Goal: Information Seeking & Learning: Learn about a topic

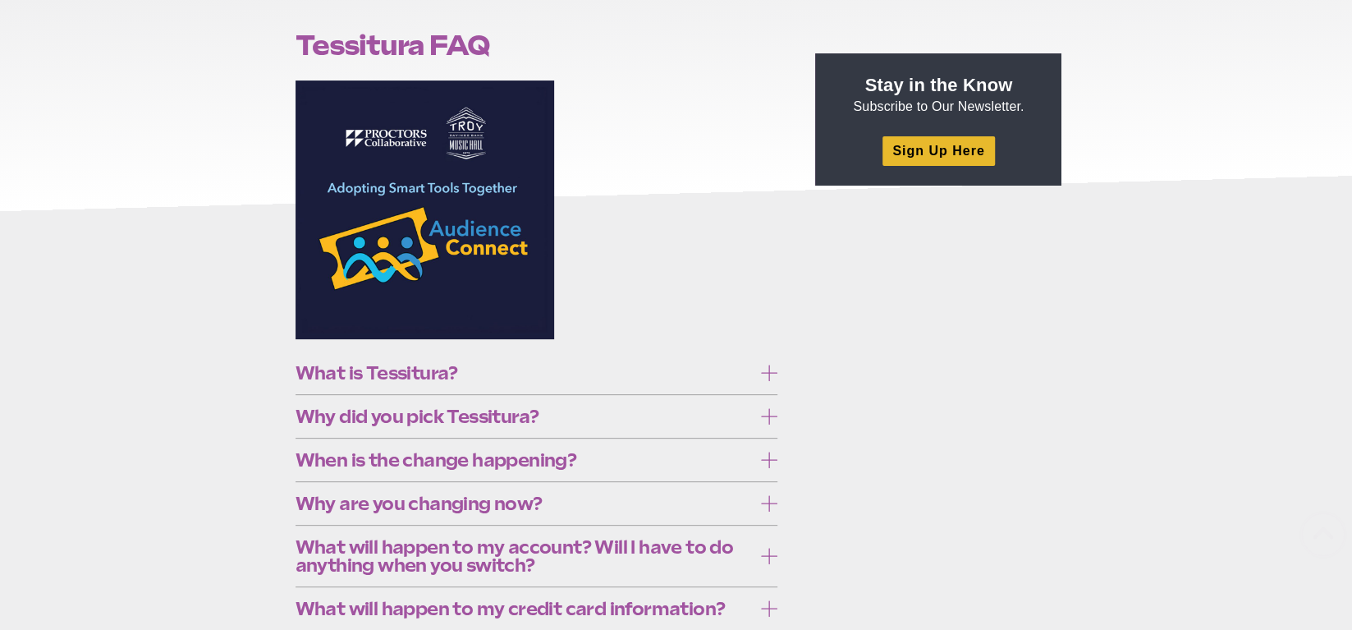
scroll to position [256, 0]
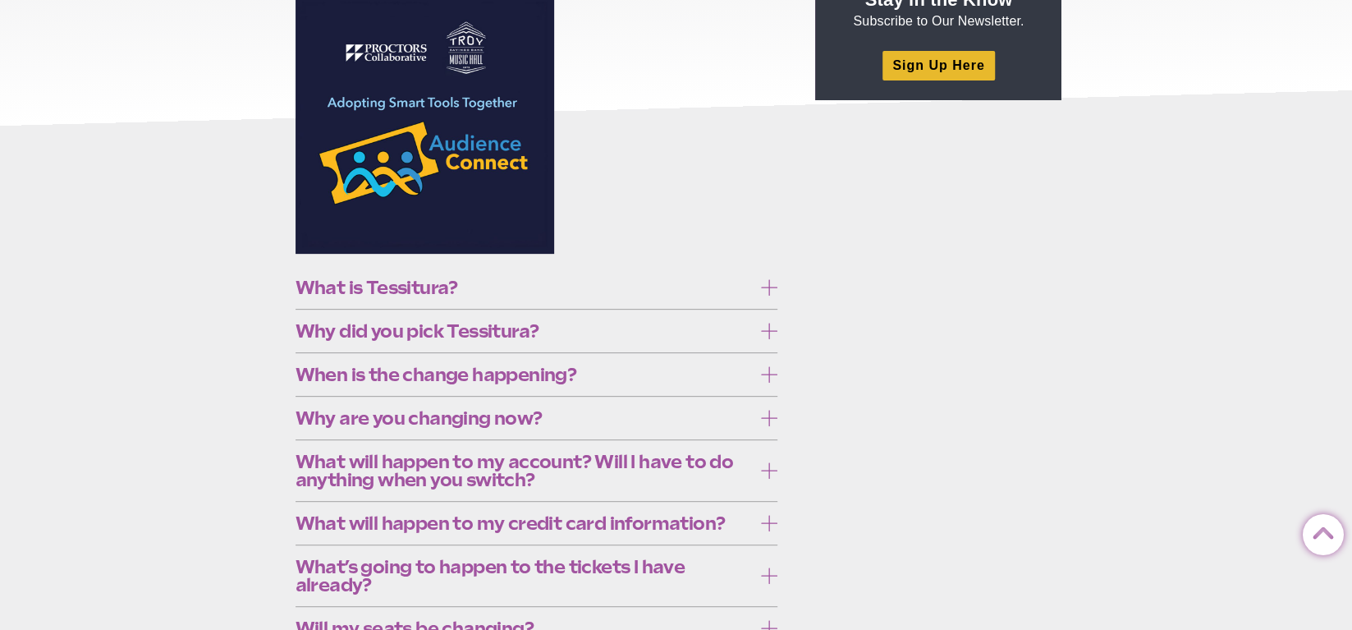
click at [424, 291] on span "What is Tessitura?" at bounding box center [524, 287] width 457 height 18
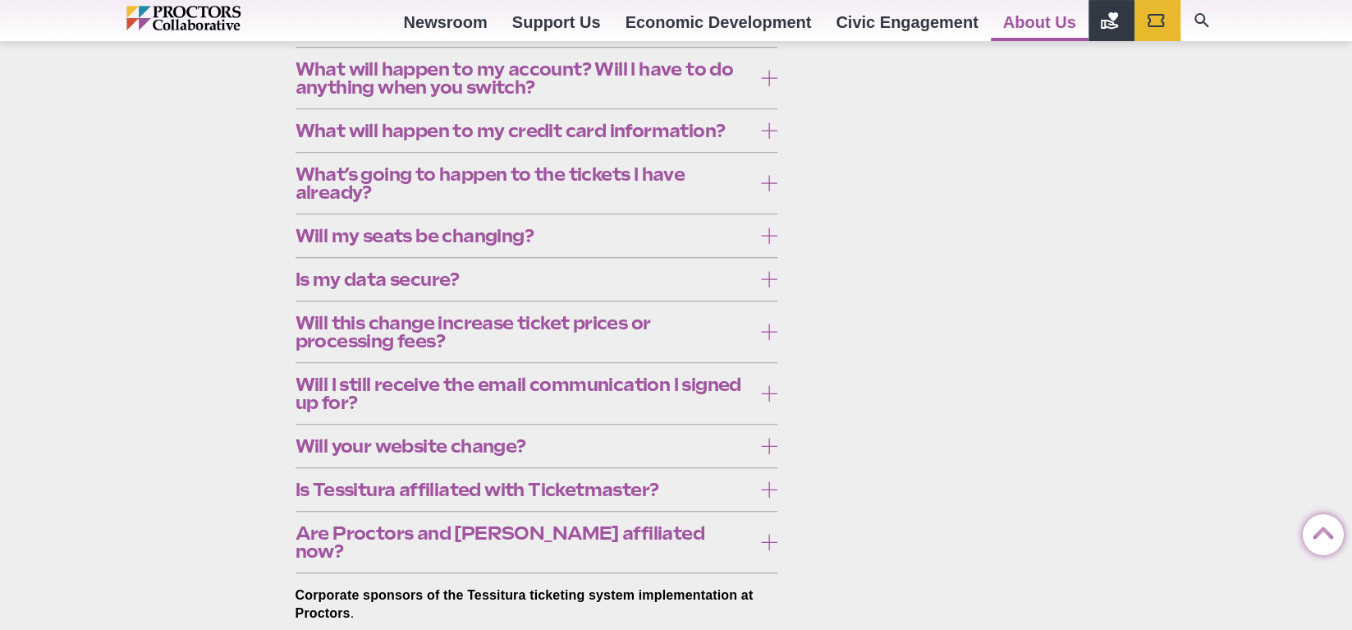
scroll to position [683, 0]
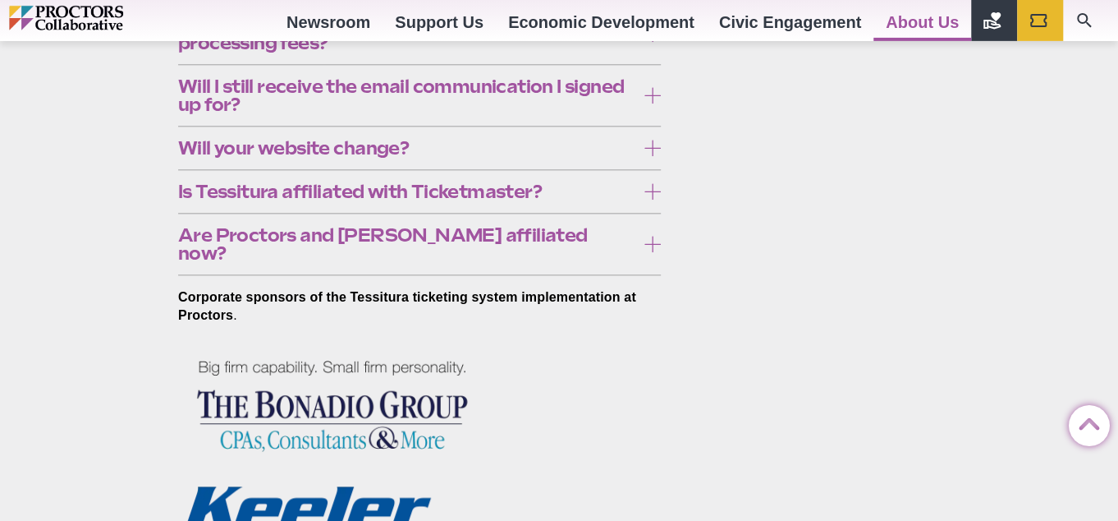
scroll to position [947, 0]
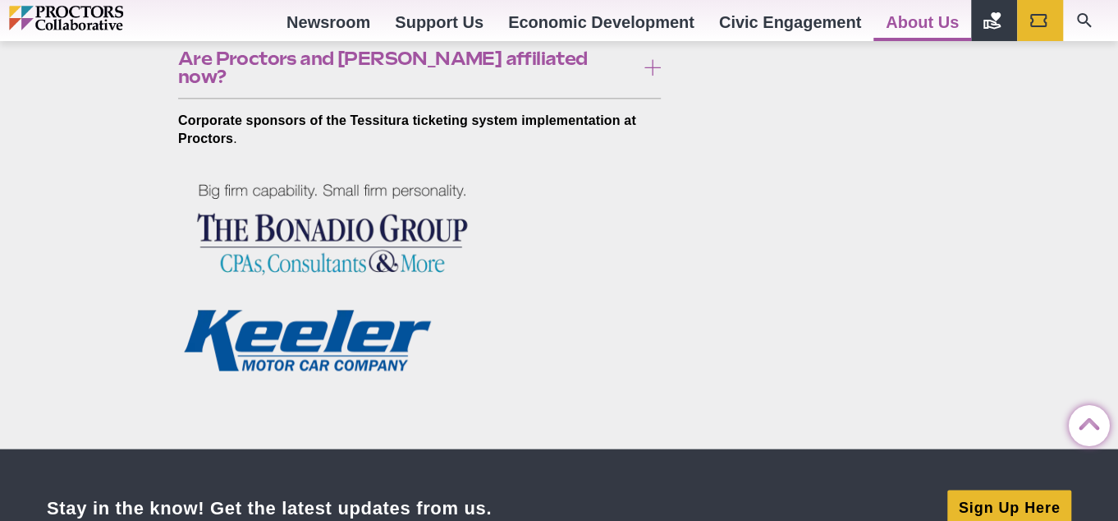
scroll to position [1124, 0]
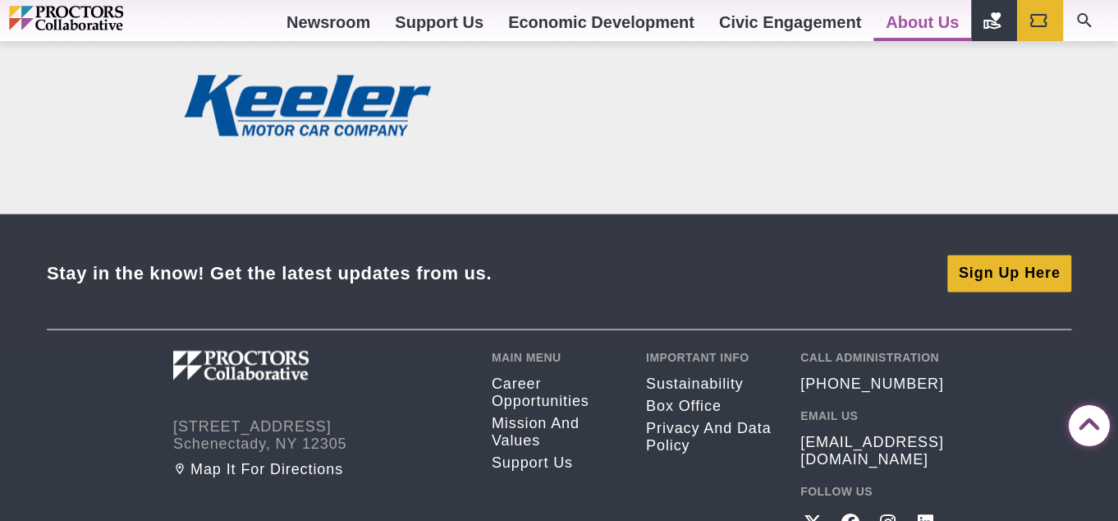
scroll to position [1388, 0]
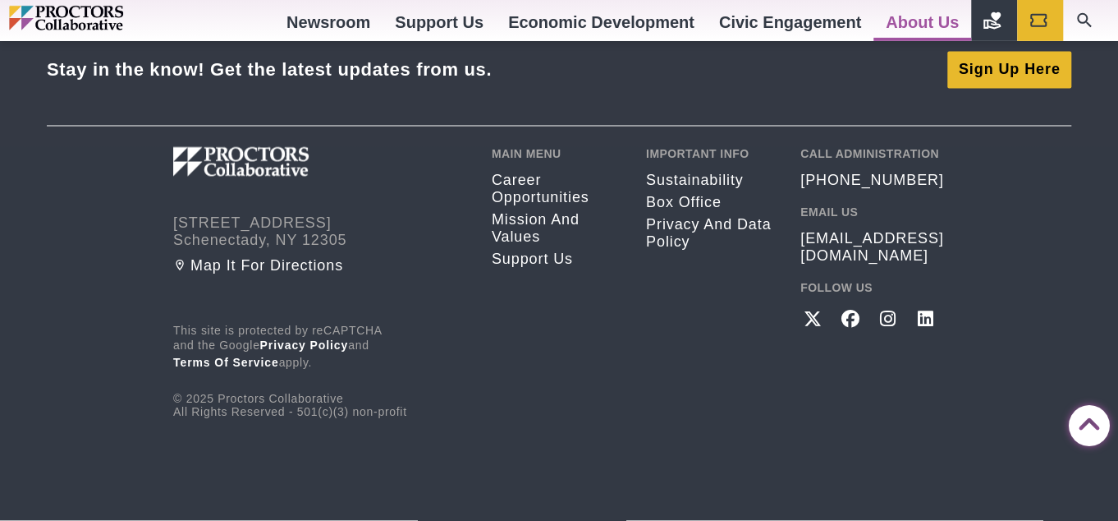
scroll to position [1654, 0]
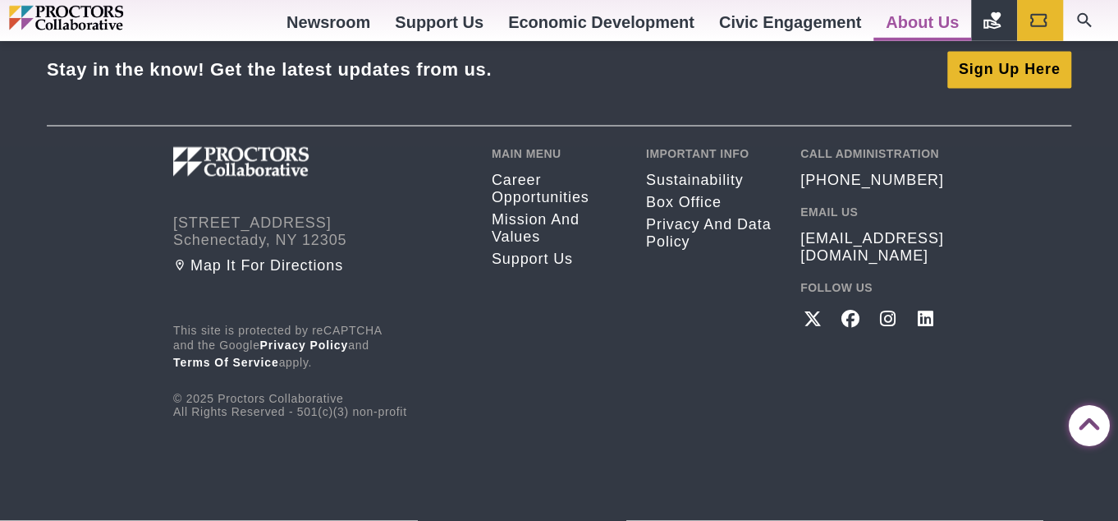
scroll to position [1918, 0]
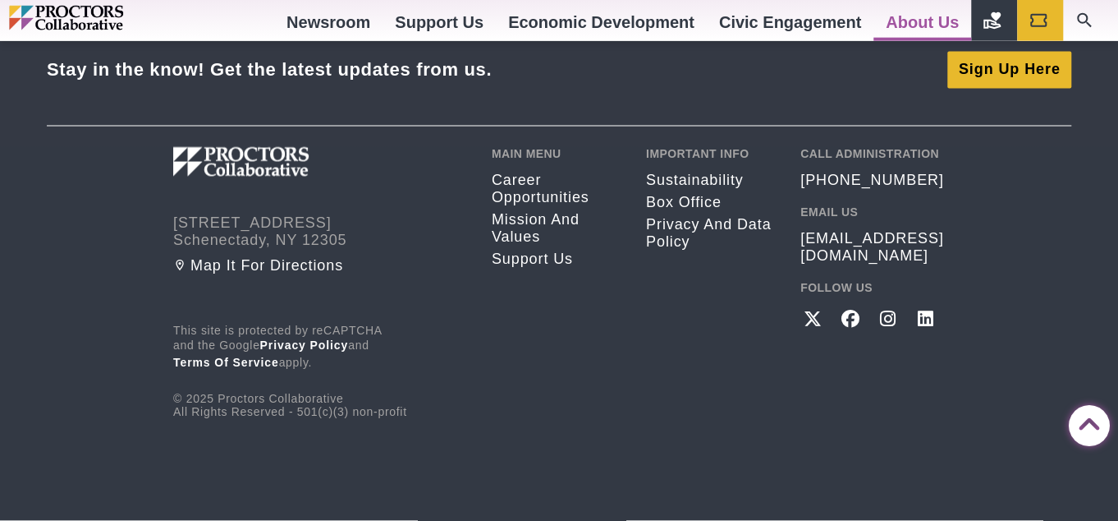
scroll to position [2094, 0]
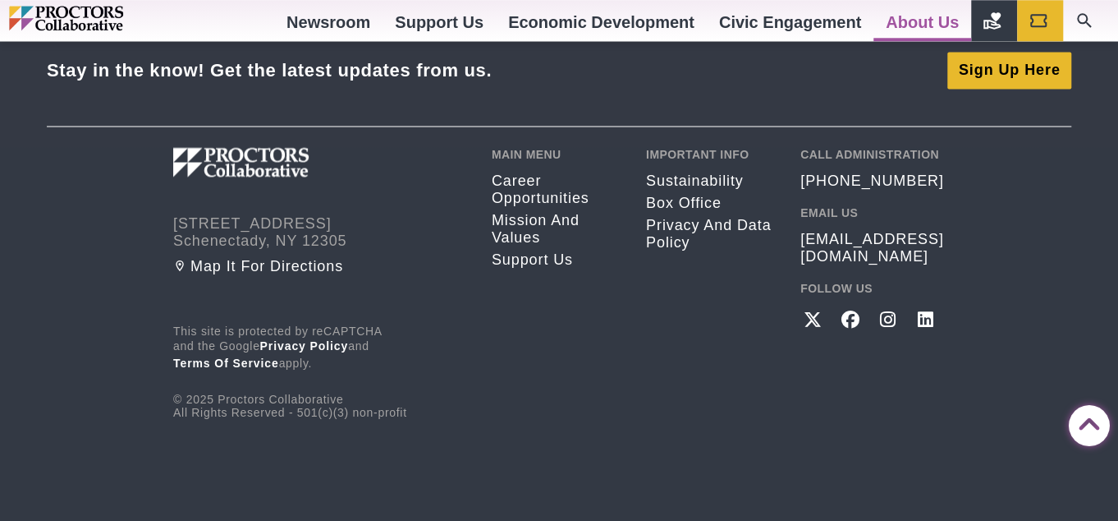
scroll to position [3066, 0]
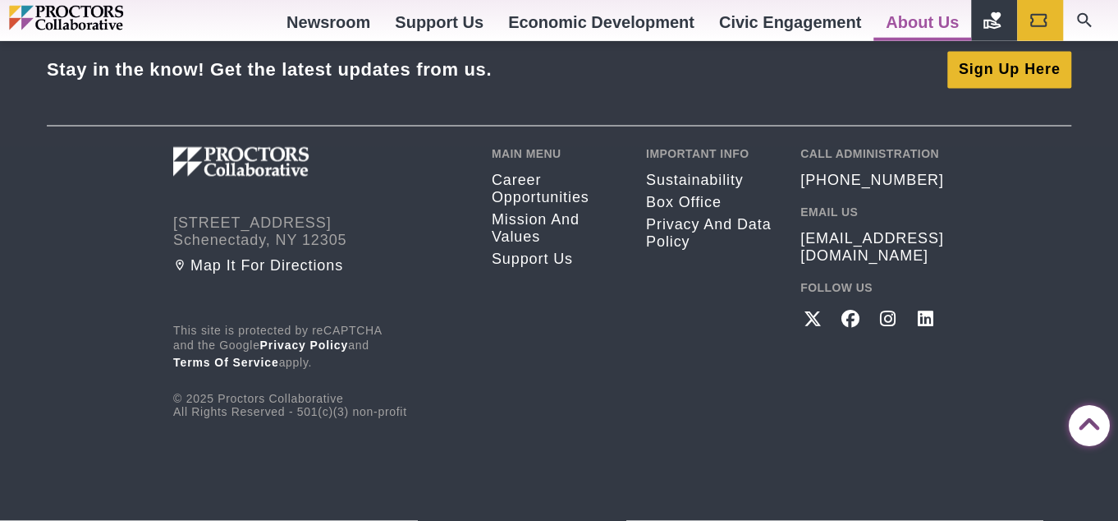
scroll to position [3242, 0]
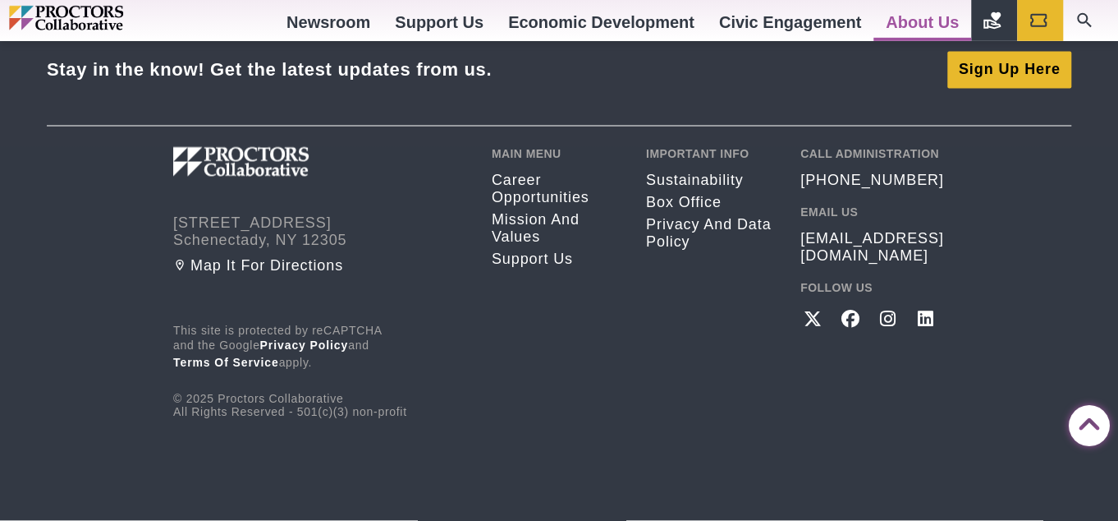
scroll to position [3595, 0]
